Goal: Task Accomplishment & Management: Complete application form

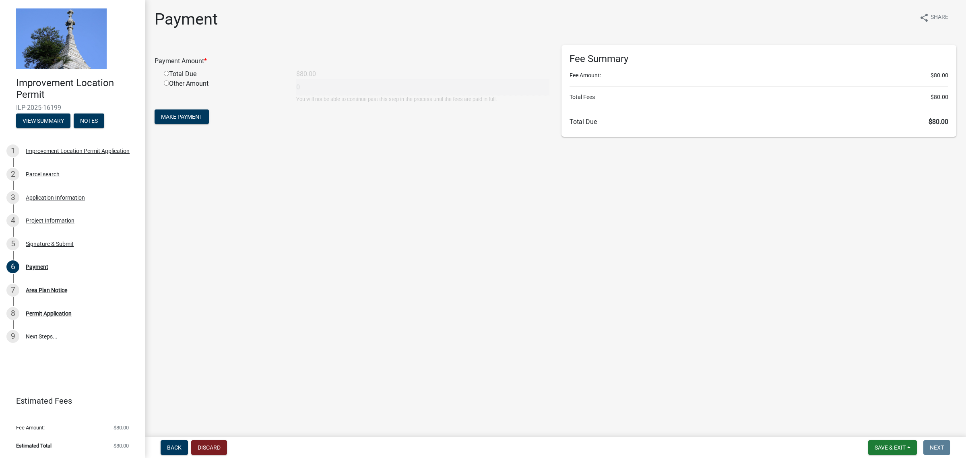
click at [166, 74] on input "radio" at bounding box center [166, 73] width 5 height 5
radio input "true"
type input "80"
click at [185, 119] on span "Make Payment" at bounding box center [181, 117] width 41 height 6
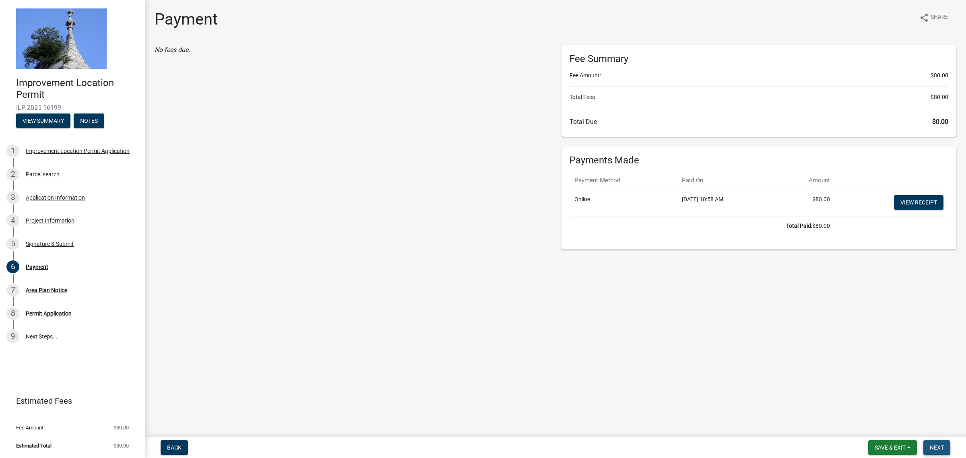
click at [933, 453] on button "Next" at bounding box center [937, 448] width 27 height 14
